Goal: Task Accomplishment & Management: Manage account settings

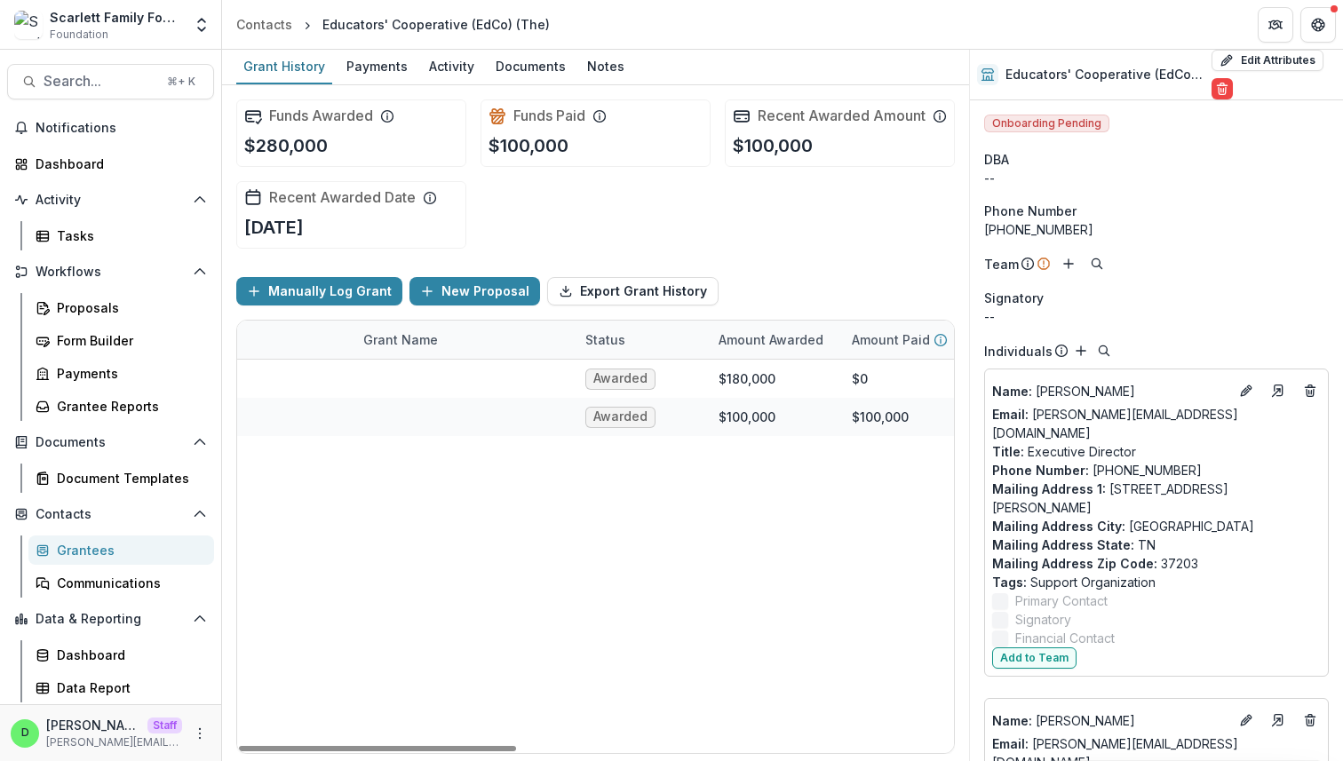
scroll to position [2199, 0]
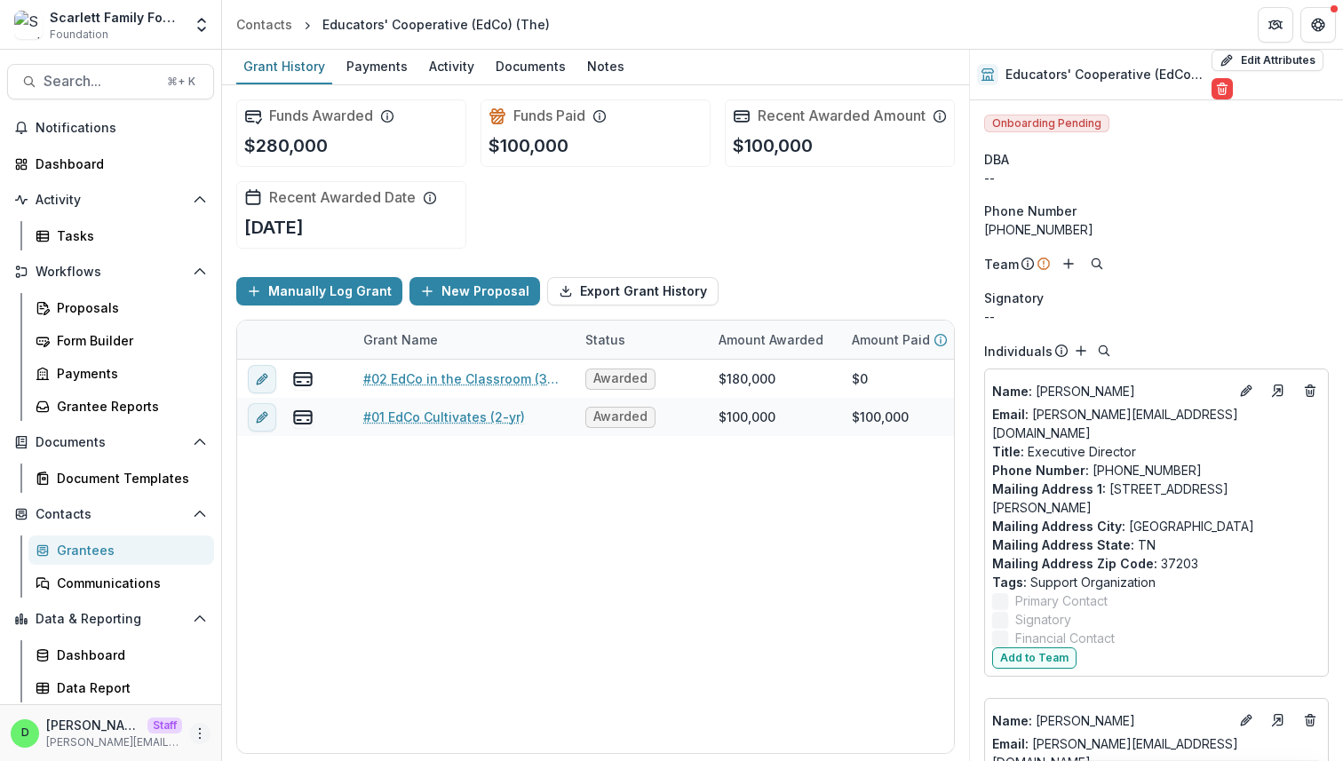
click at [203, 733] on icon "More" at bounding box center [200, 734] width 14 height 14
click at [268, 695] on link "User Settings" at bounding box center [317, 695] width 190 height 29
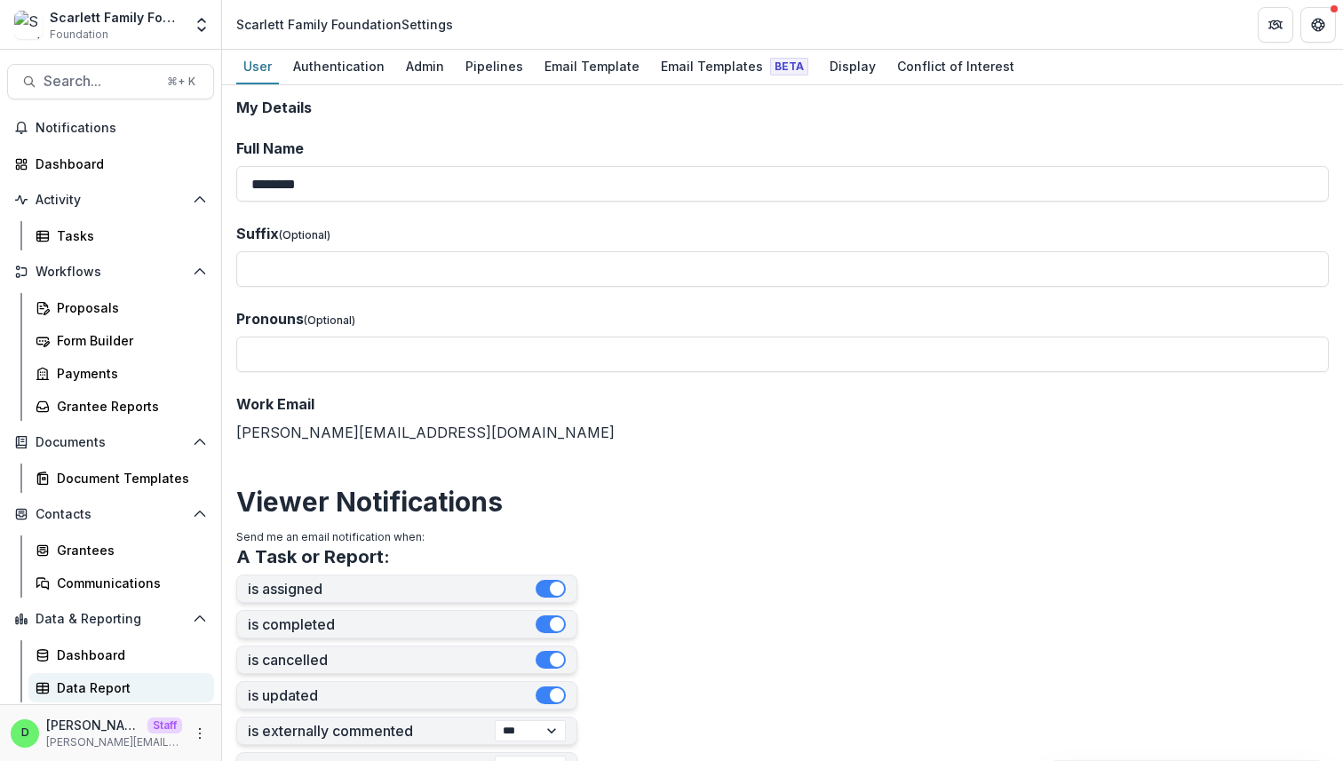
click at [131, 677] on link "Data Report" at bounding box center [121, 687] width 186 height 29
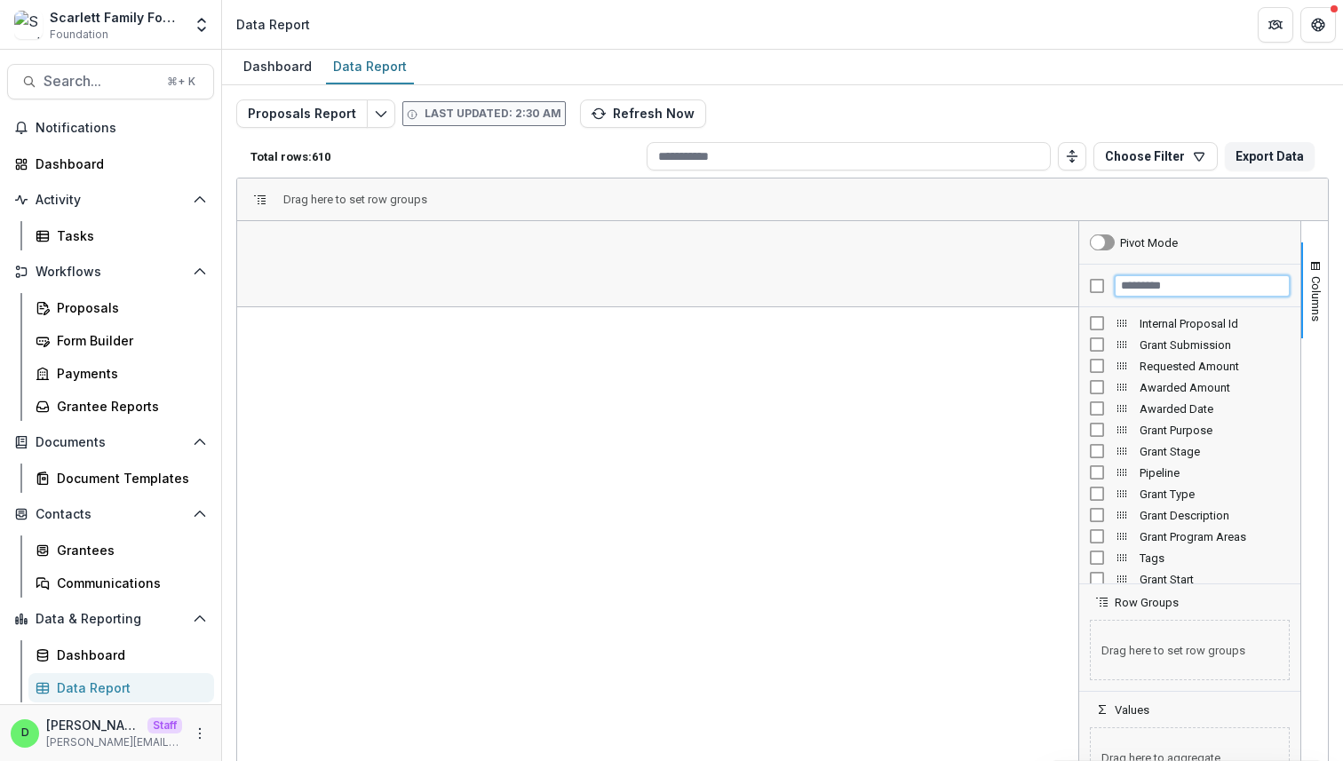
click at [1142, 283] on input "Filter Columns Input" at bounding box center [1202, 285] width 175 height 21
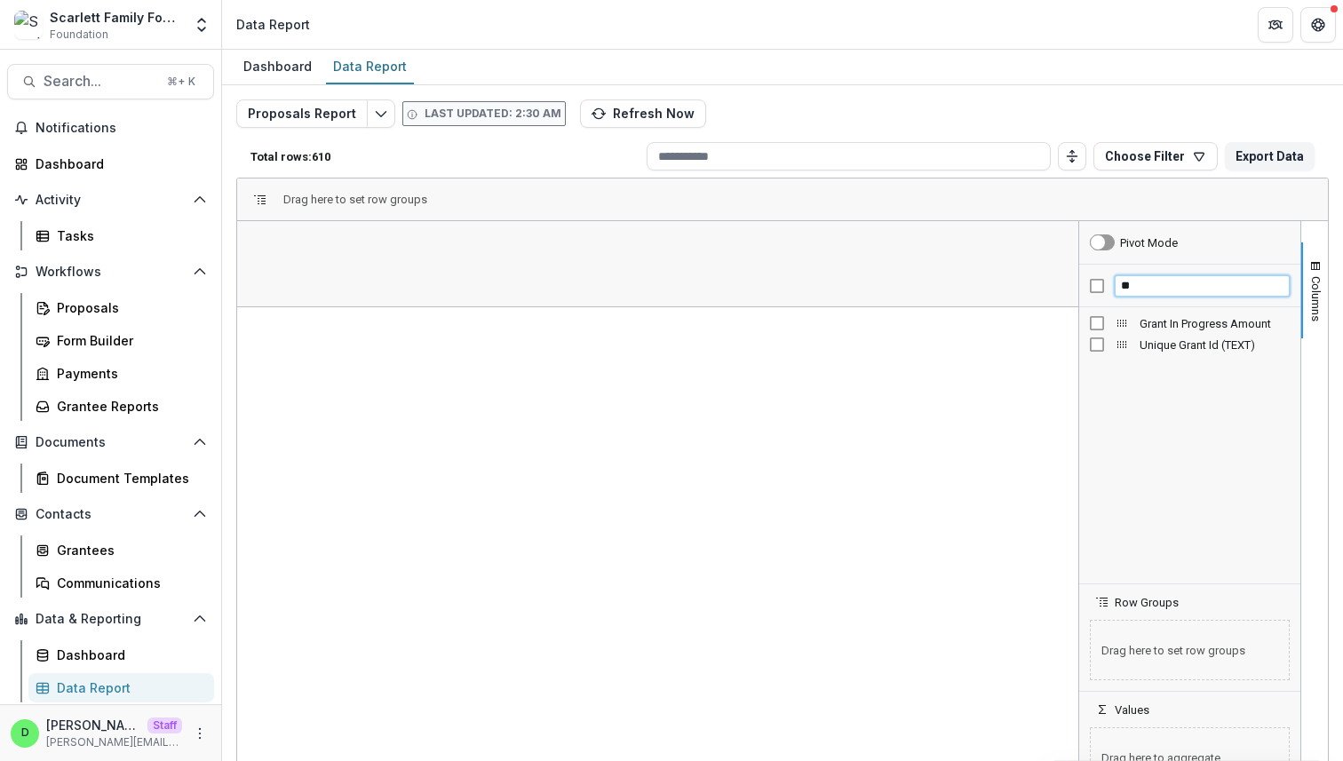
type input "*"
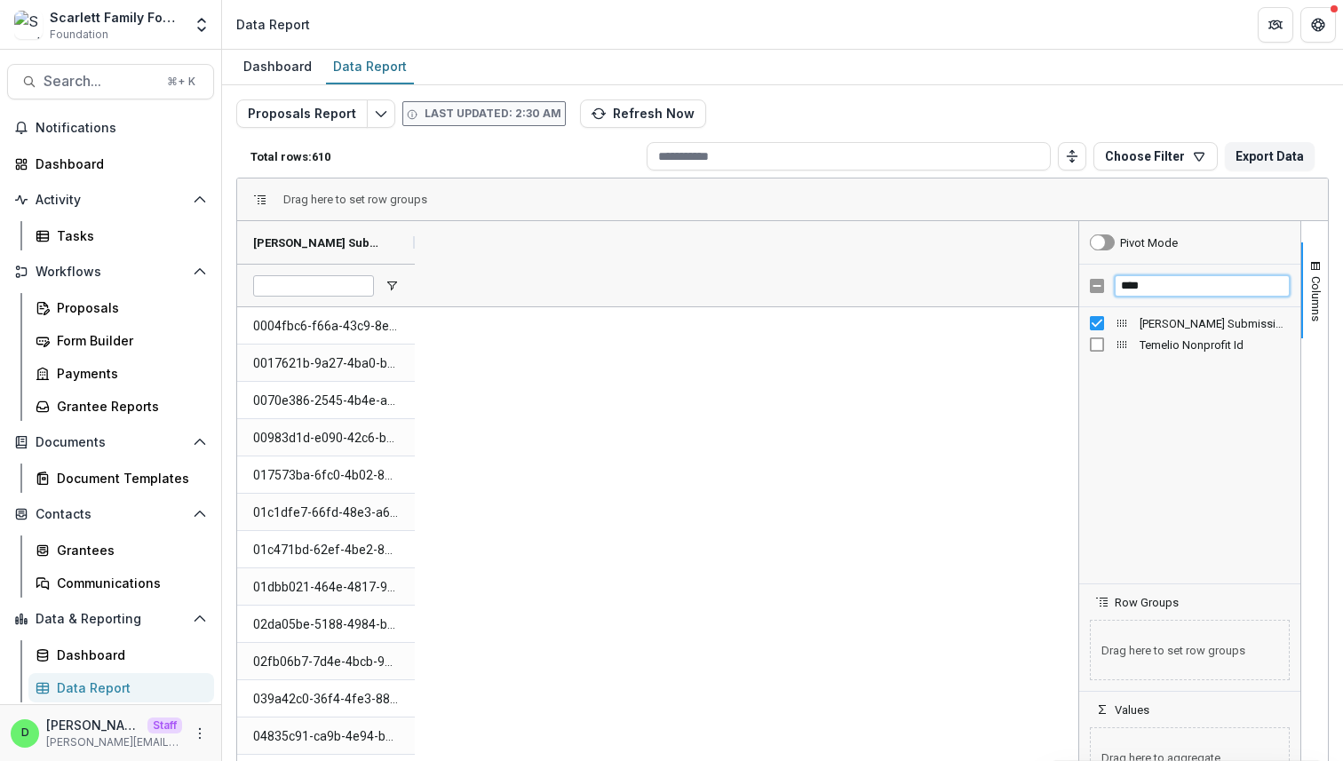
click at [1158, 282] on input "****" at bounding box center [1202, 285] width 175 height 21
type input "***"
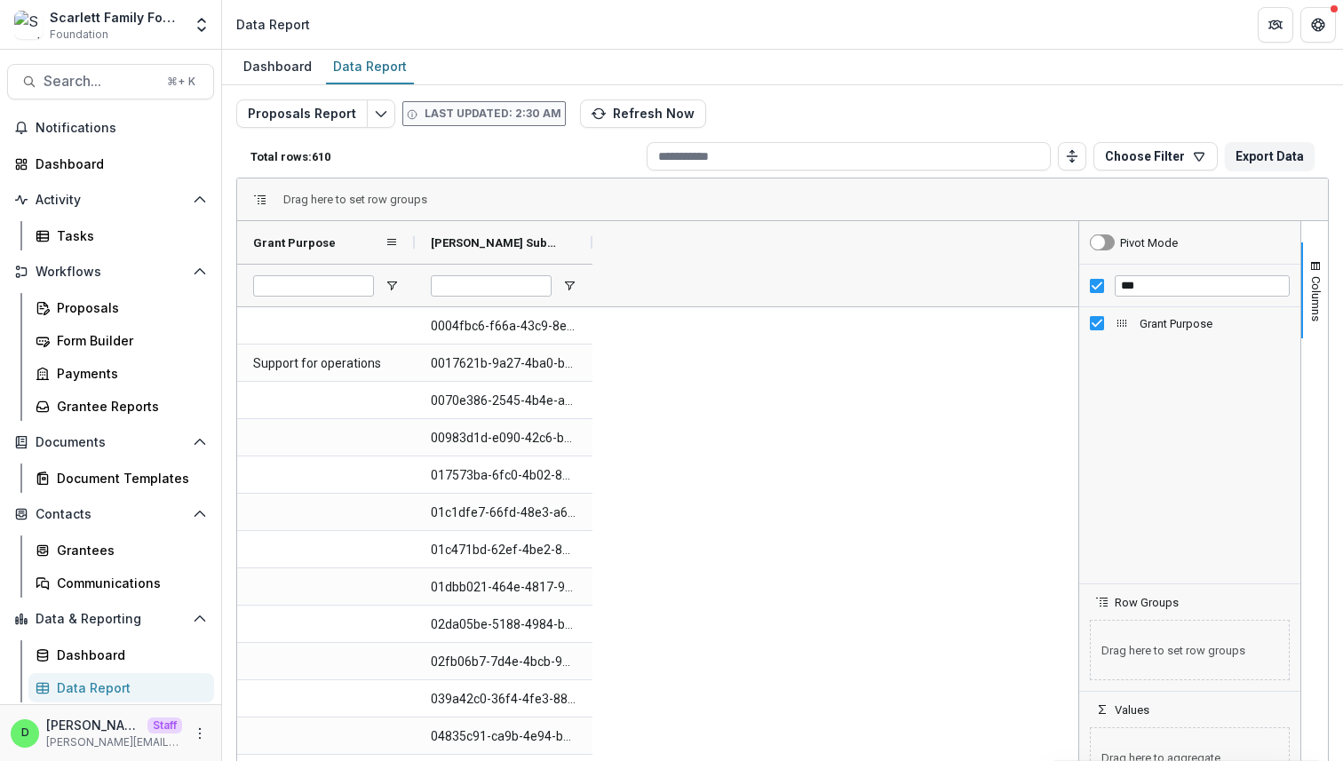
click at [338, 250] on div "Grant Purpose" at bounding box center [318, 243] width 131 height 34
click at [338, 250] on div "Grant Purpose 1" at bounding box center [318, 243] width 131 height 34
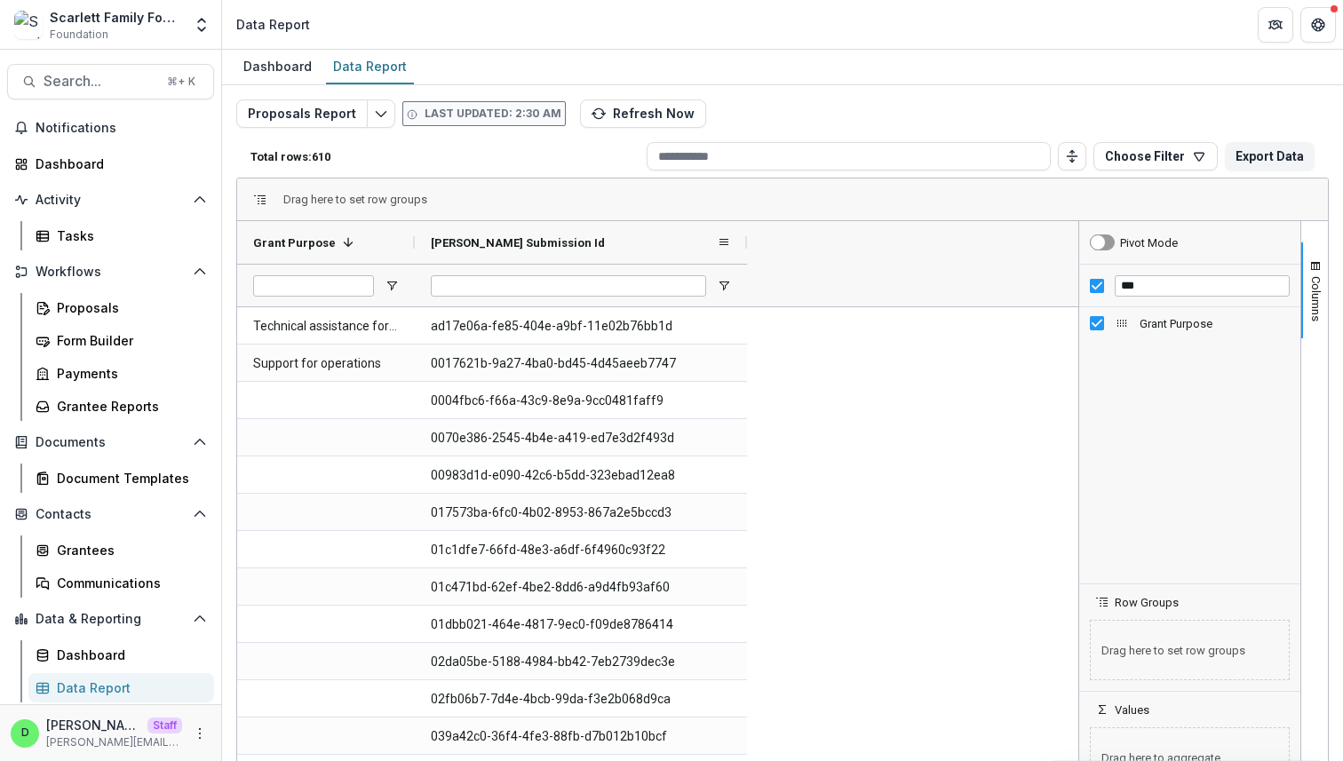
drag, startPoint x: 592, startPoint y: 237, endPoint x: 746, endPoint y: 241, distance: 154.6
click at [746, 241] on div at bounding box center [747, 242] width 7 height 43
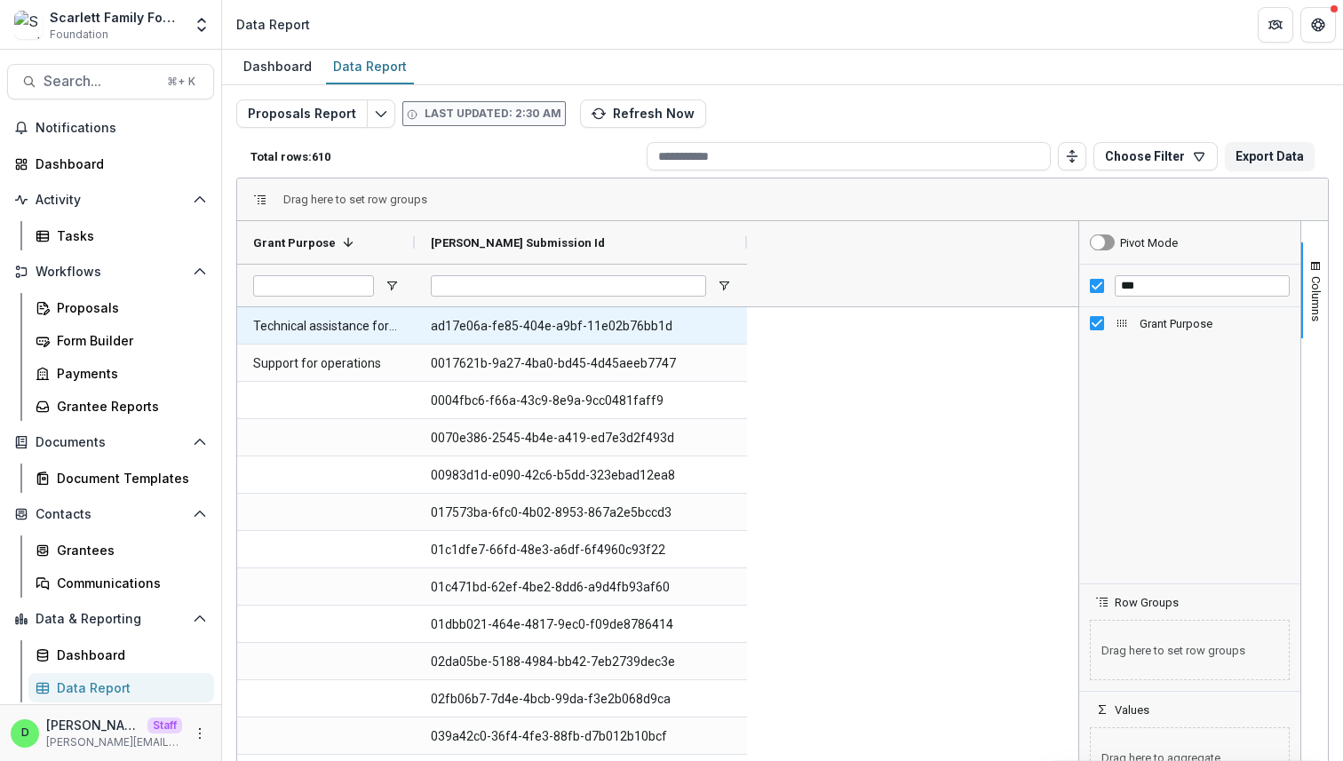
click at [531, 322] on Id-1763 "ad17e06a-fe85-404e-a9bf-11e02b76bb1d" at bounding box center [581, 326] width 300 height 36
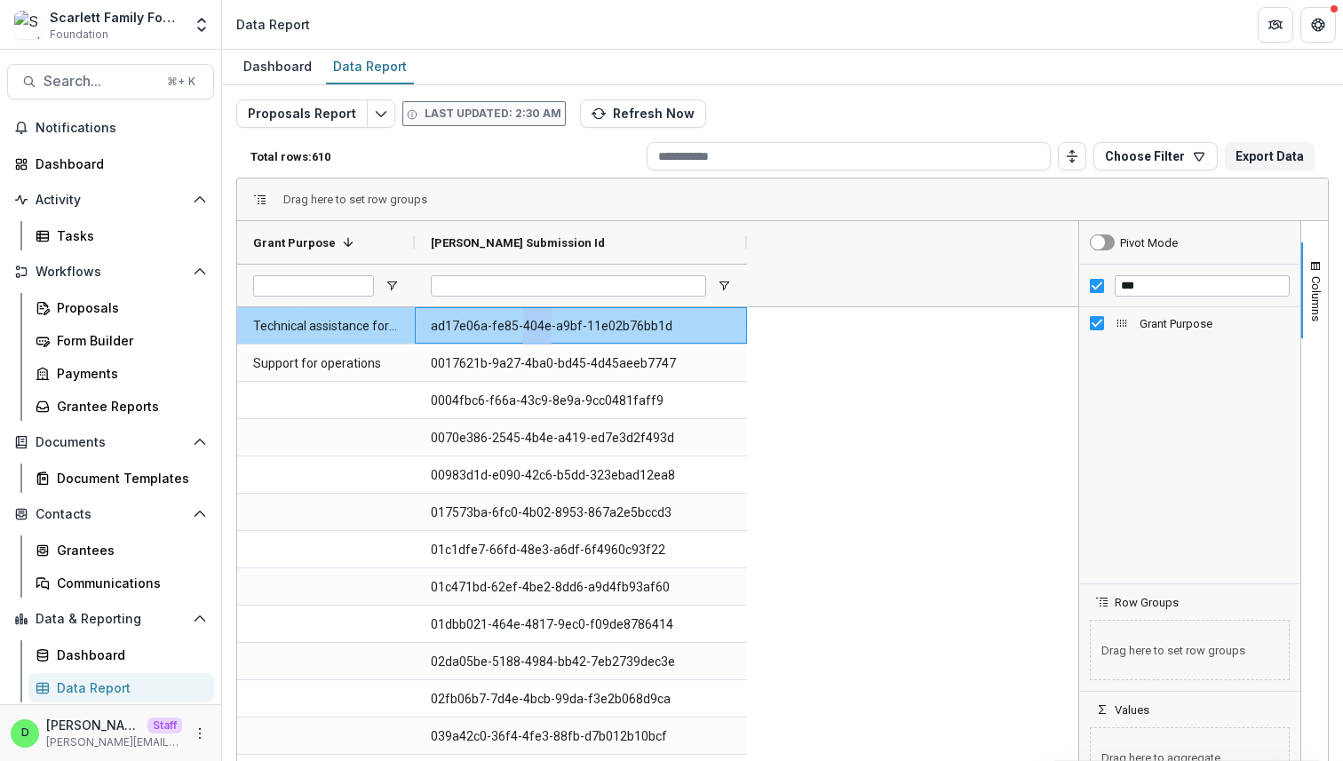
click at [531, 322] on Id-1763 "ad17e06a-fe85-404e-a9bf-11e02b76bb1d" at bounding box center [581, 326] width 300 height 36
copy Id-1763 "ad17e06a-fe85-404e-a9bf-11e02b76bb1d"
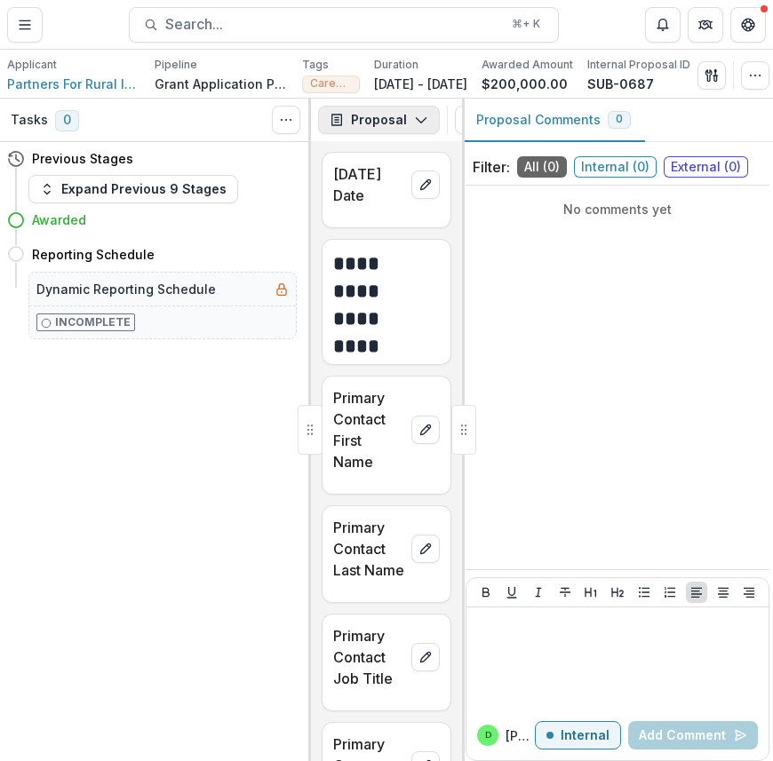
click at [422, 115] on icon "button" at bounding box center [421, 120] width 14 height 14
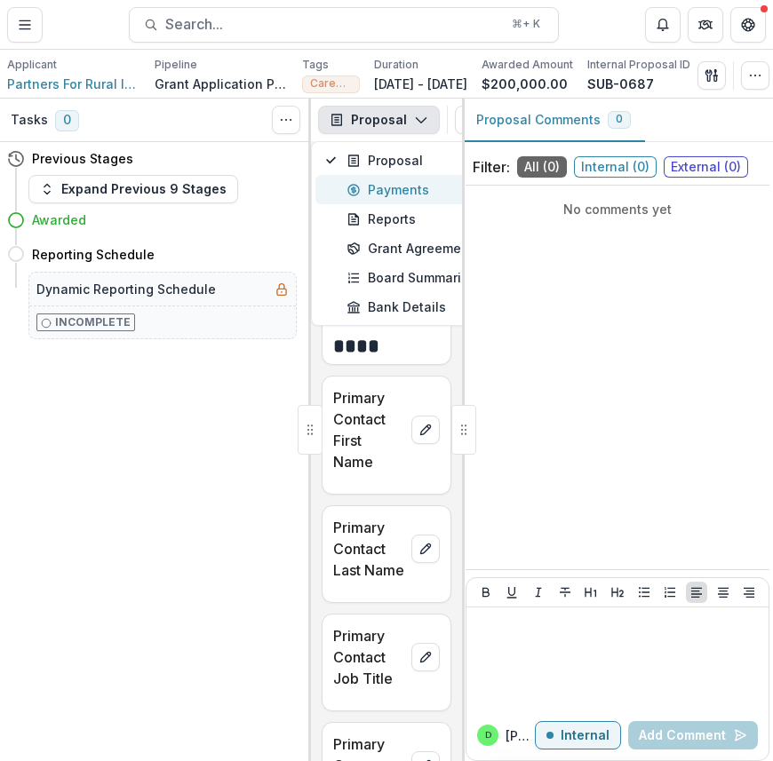
click at [402, 188] on div "Payments" at bounding box center [427, 189] width 163 height 19
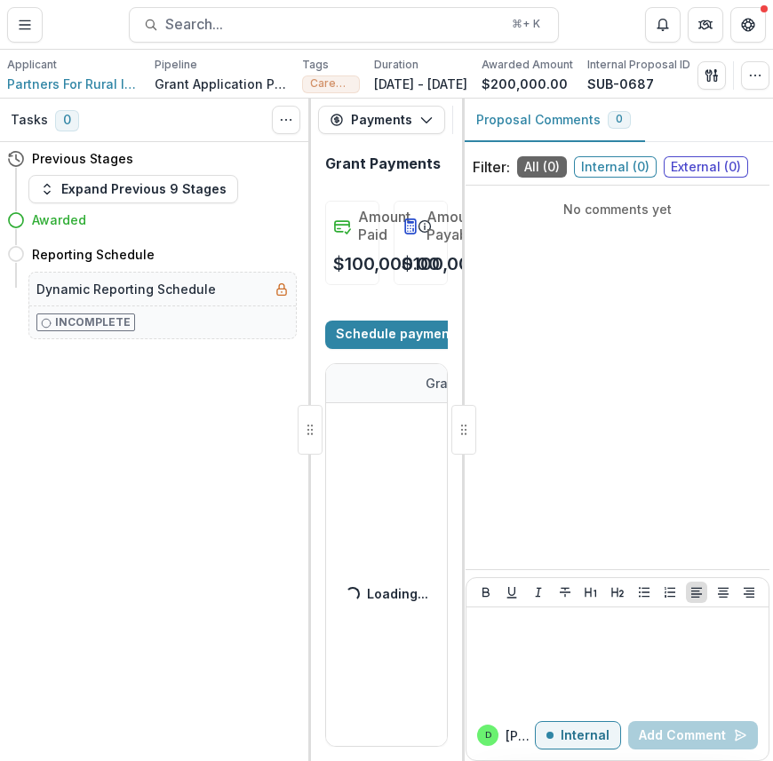
select select "****"
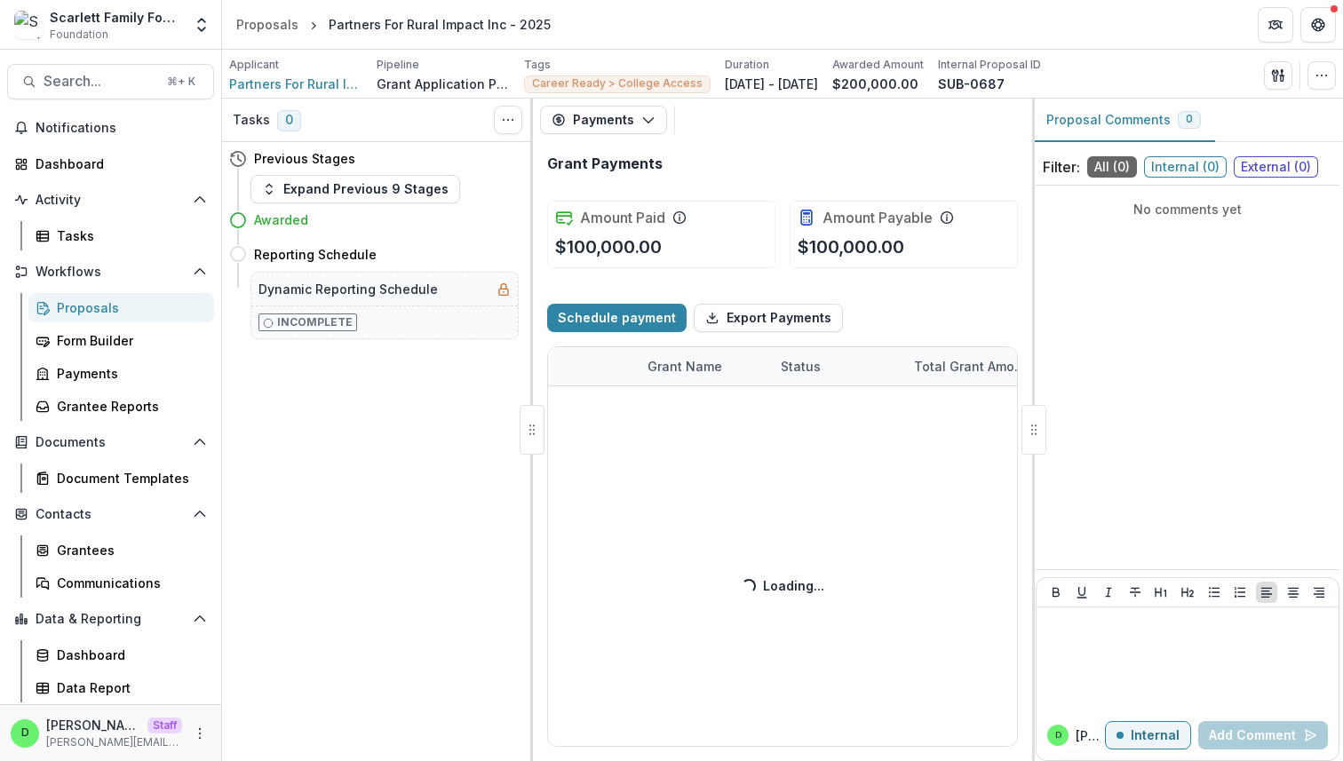
select select "****"
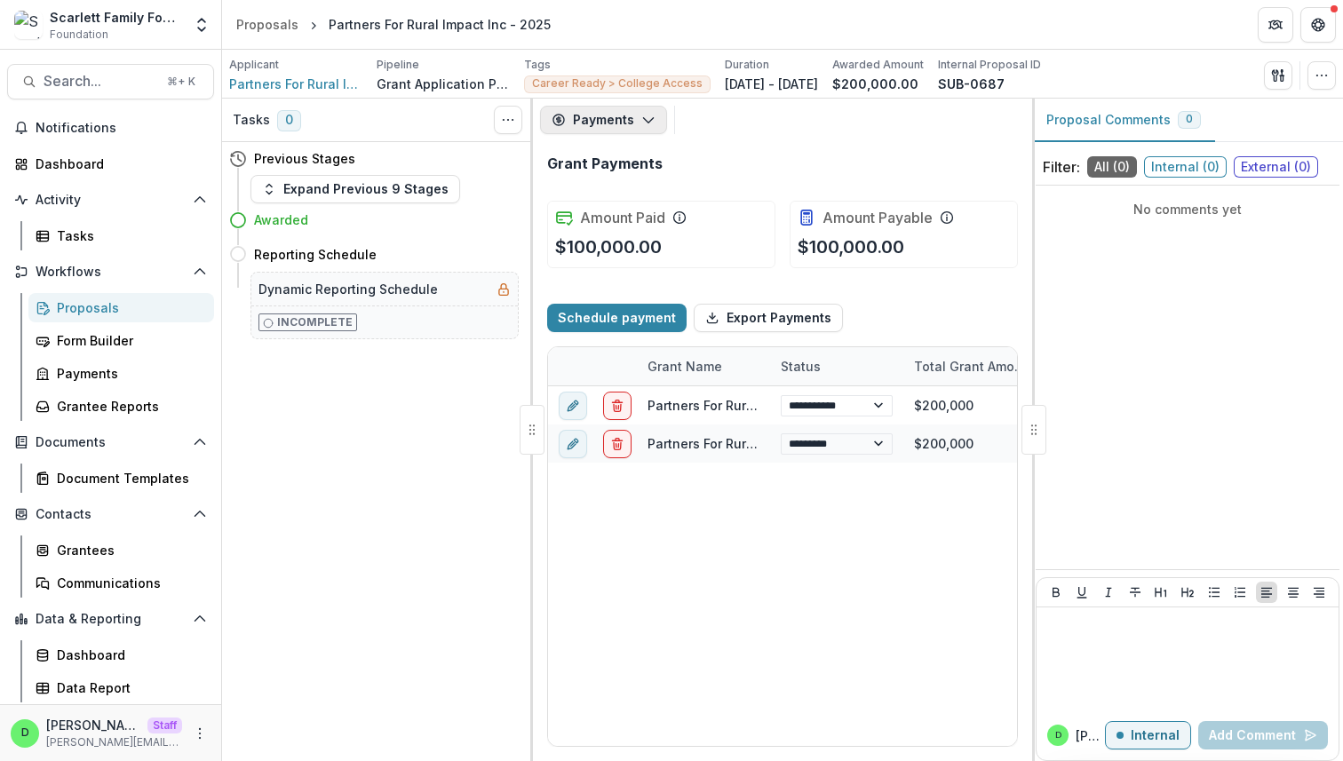
click at [646, 113] on icon "button" at bounding box center [648, 120] width 14 height 14
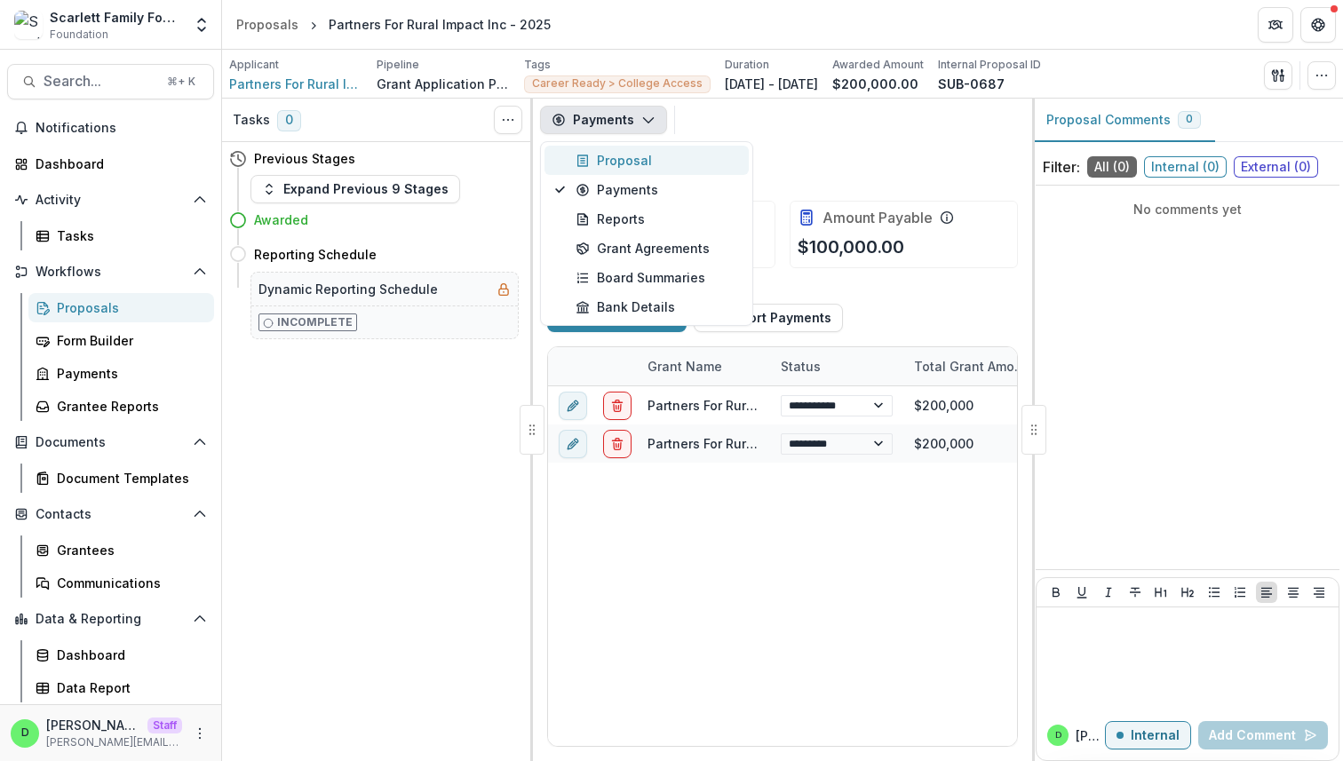
click at [653, 152] on div "Proposal" at bounding box center [657, 160] width 163 height 19
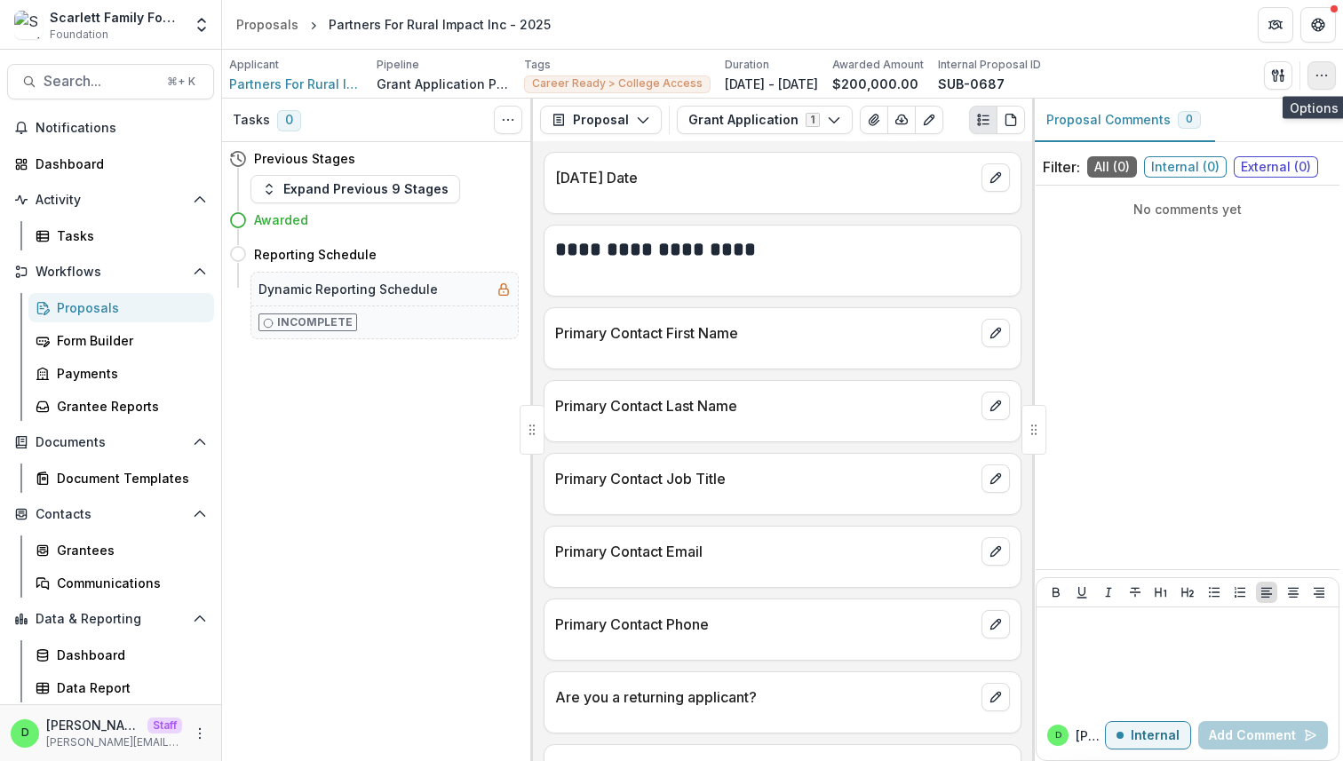
click at [772, 70] on icon "button" at bounding box center [1322, 75] width 14 height 14
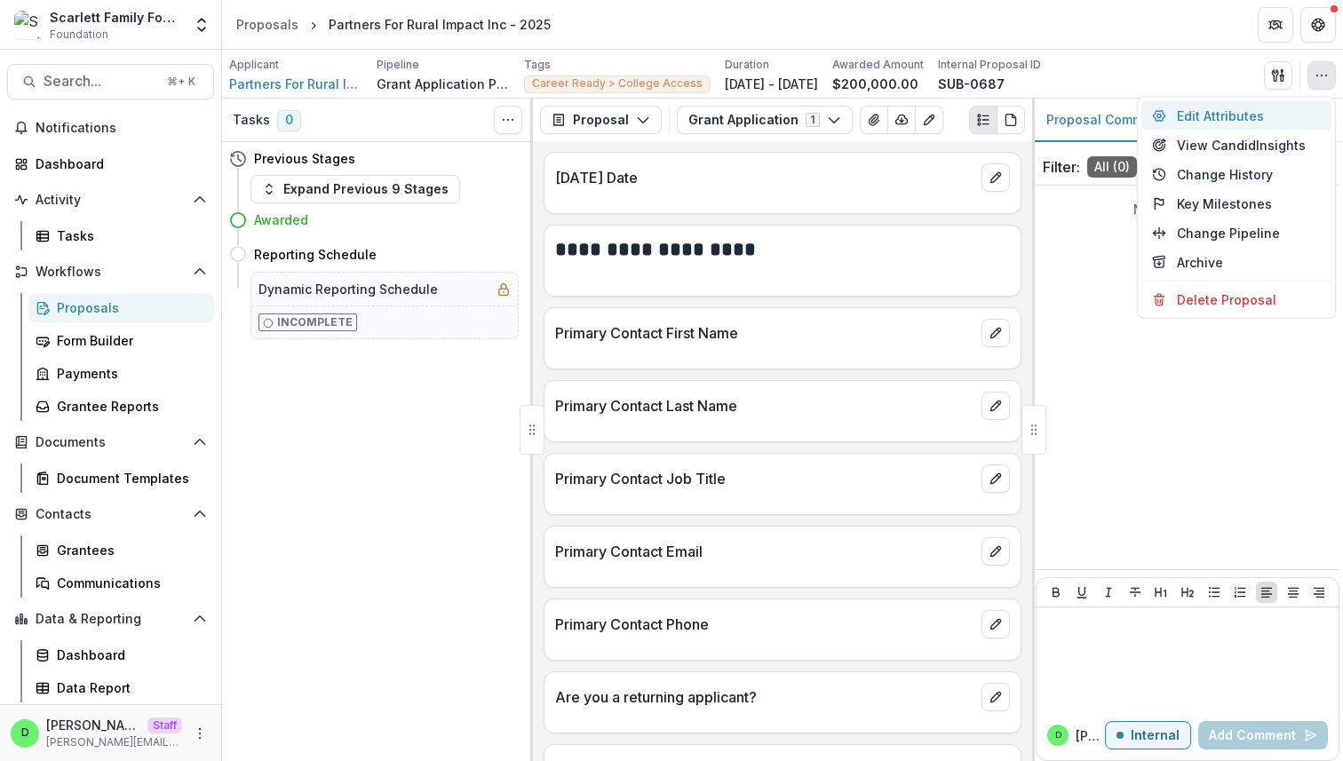
click at [772, 119] on button "Edit Attributes" at bounding box center [1236, 115] width 190 height 29
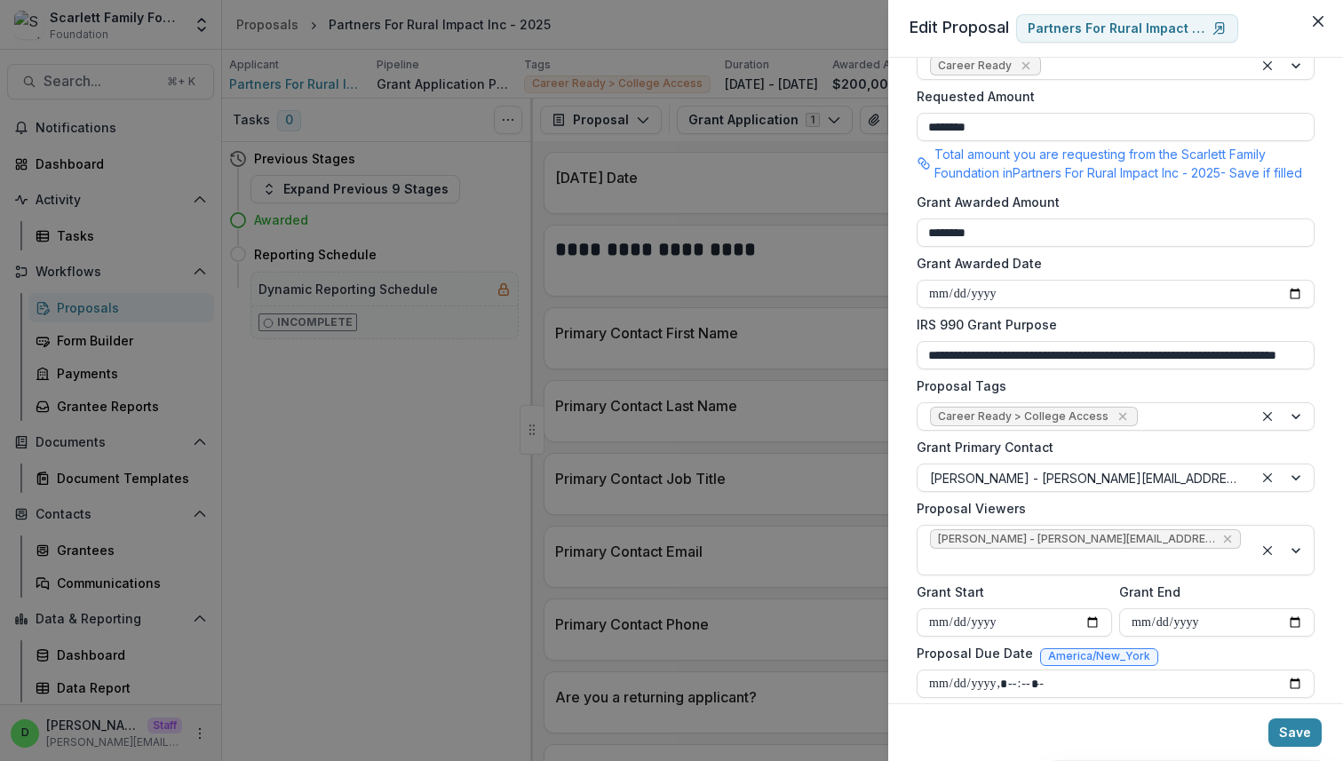
scroll to position [437, 0]
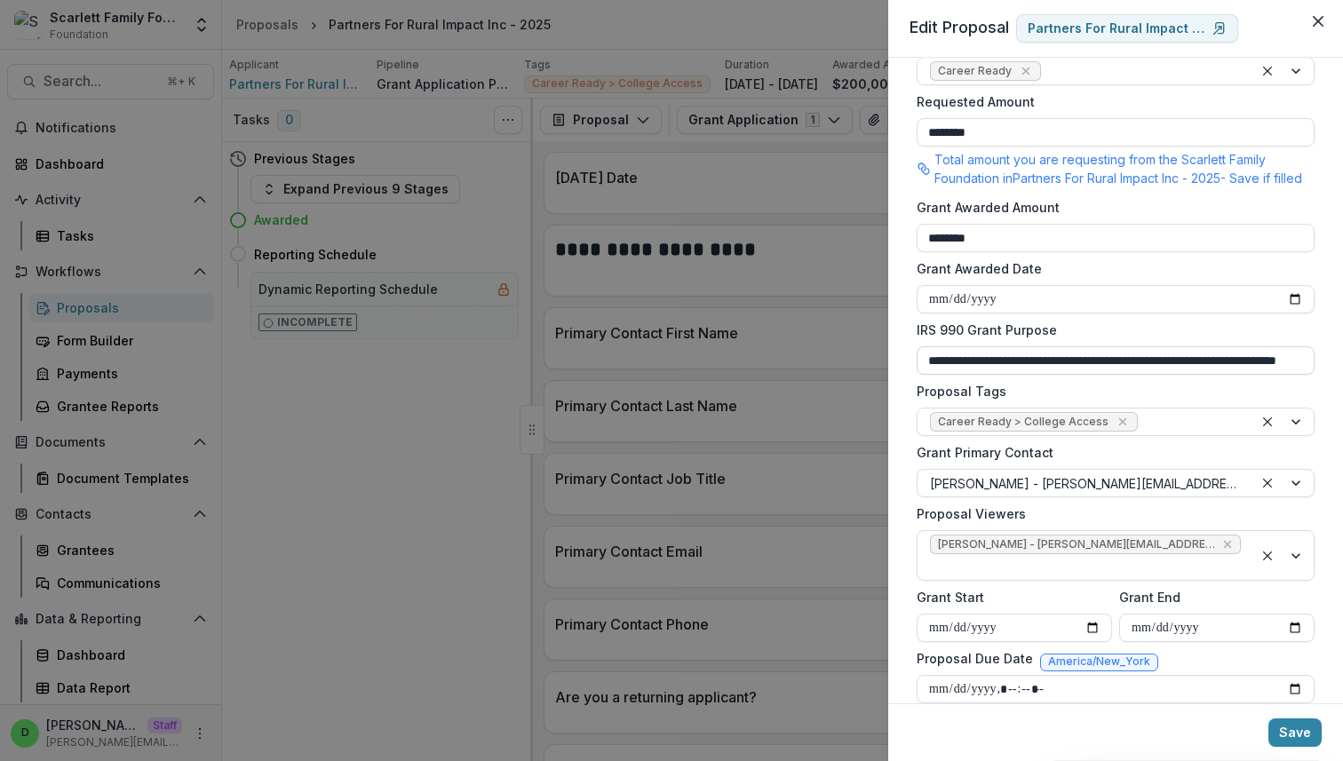
click at [772, 375] on input "**********" at bounding box center [1116, 360] width 398 height 28
click at [772, 20] on icon "Close" at bounding box center [1318, 21] width 11 height 11
